Goal: Find specific page/section: Find specific page/section

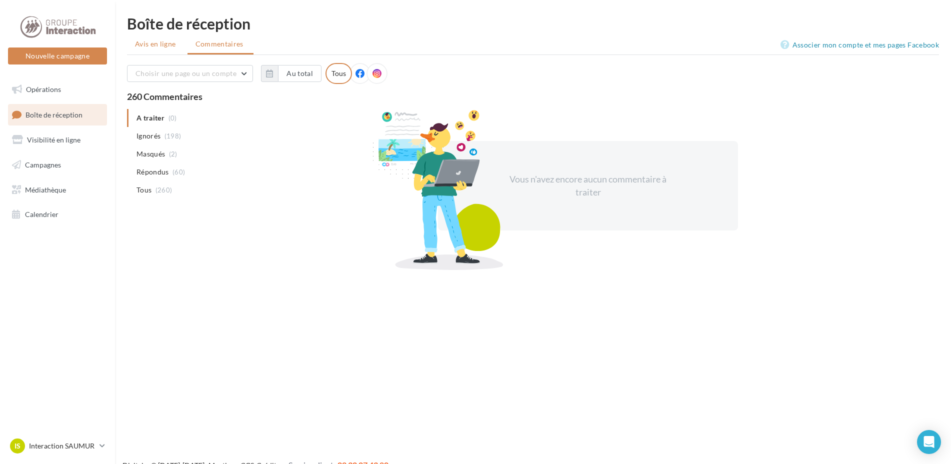
click at [167, 42] on span "Avis en ligne" at bounding box center [155, 44] width 41 height 10
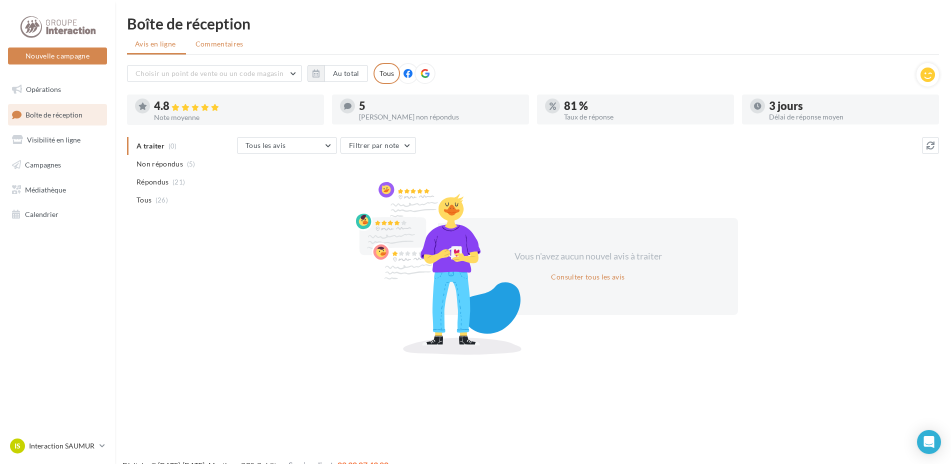
click at [216, 42] on span "Commentaires" at bounding box center [219, 43] width 48 height 8
